Goal: Find specific page/section: Find specific page/section

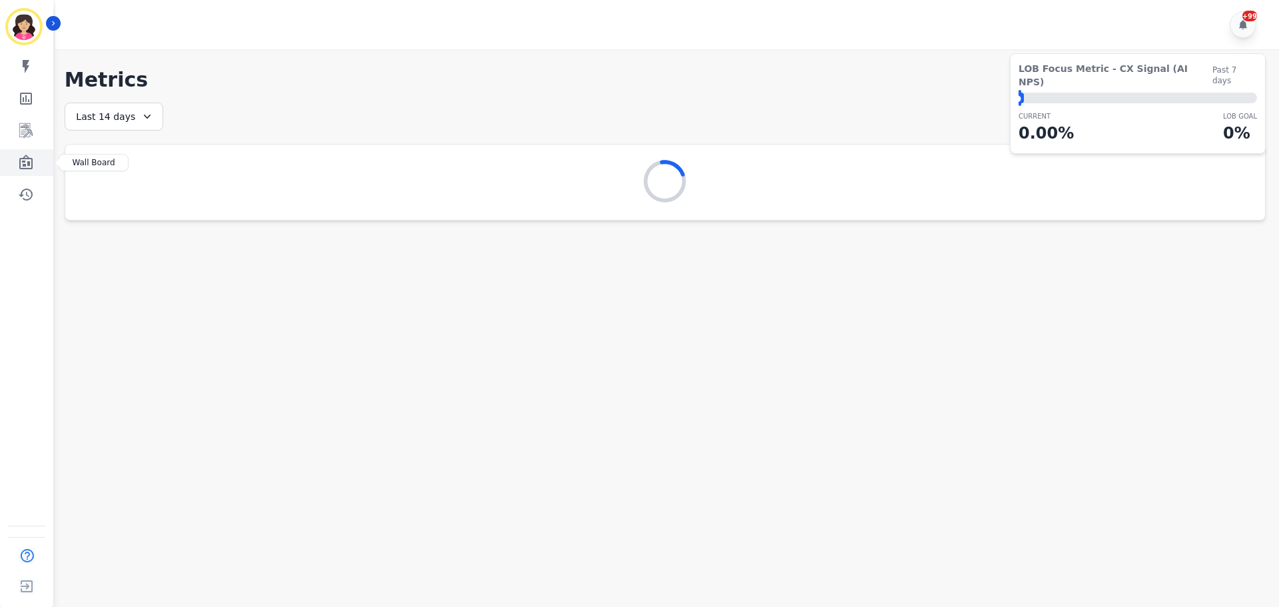
click at [15, 166] on link "Sidebar" at bounding box center [27, 162] width 51 height 27
